Goal: Check status

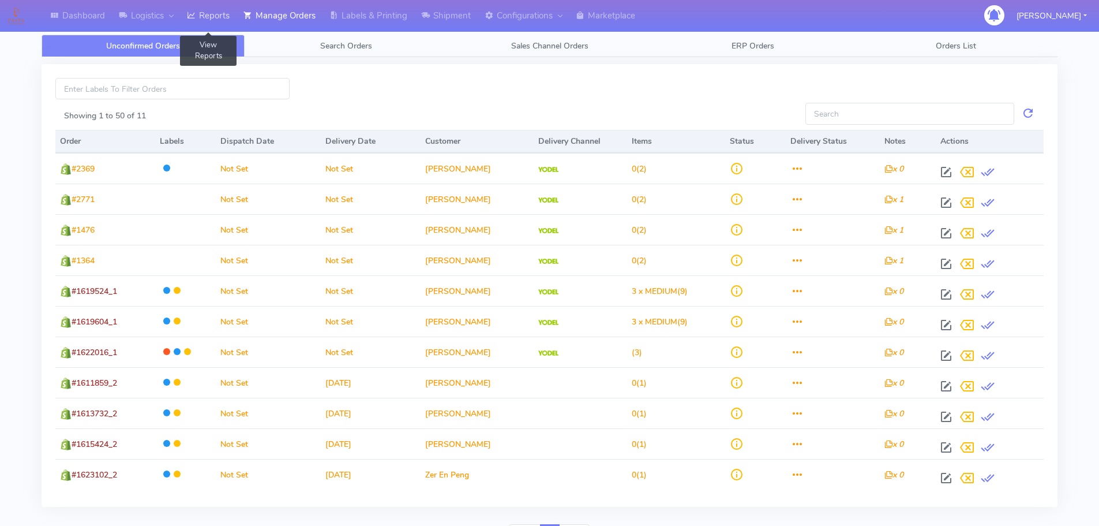
click at [194, 15] on icon at bounding box center [191, 16] width 9 height 12
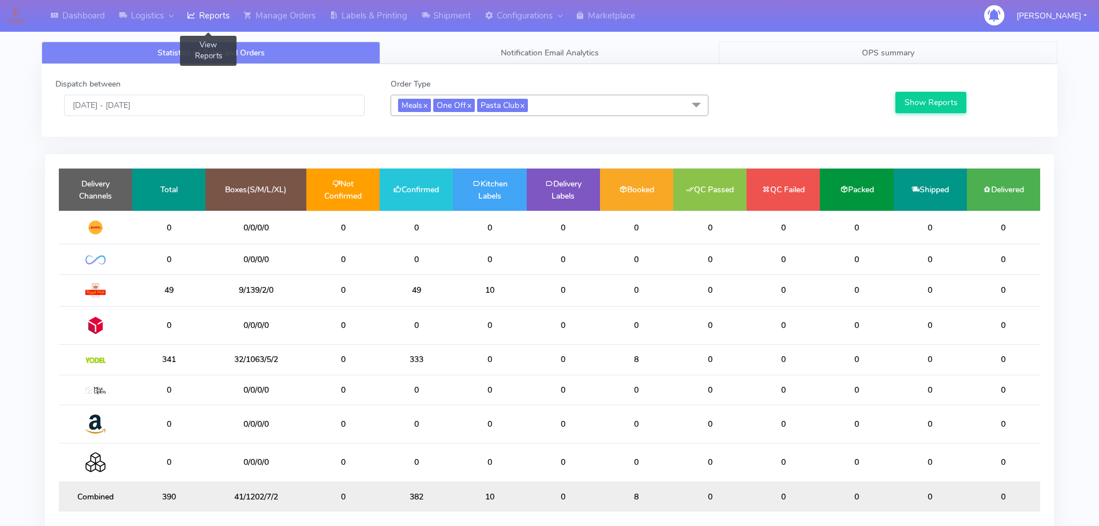
click at [844, 46] on link "OPS summary" at bounding box center [888, 53] width 339 height 23
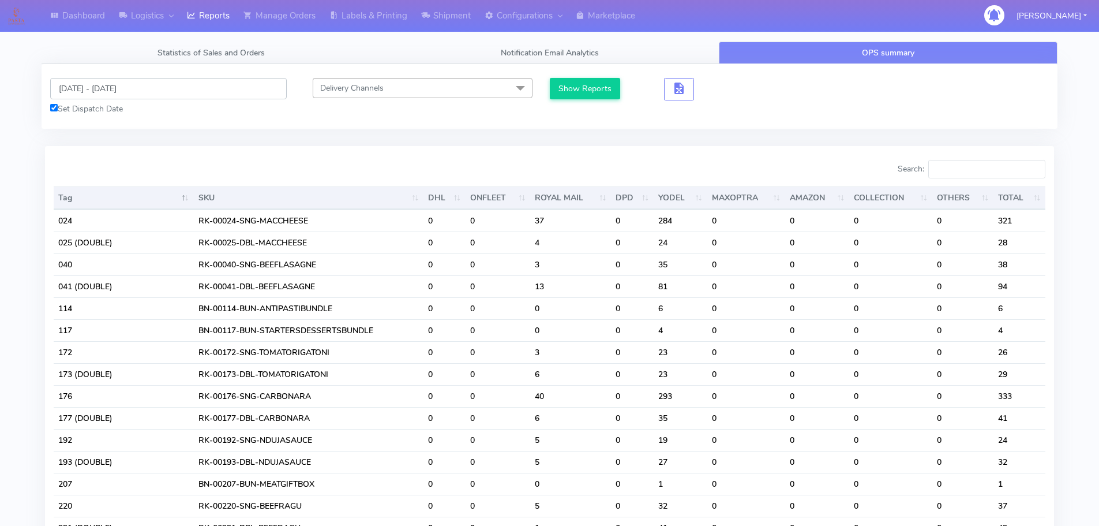
click at [218, 90] on input "[DATE] - [DATE]" at bounding box center [168, 88] width 237 height 21
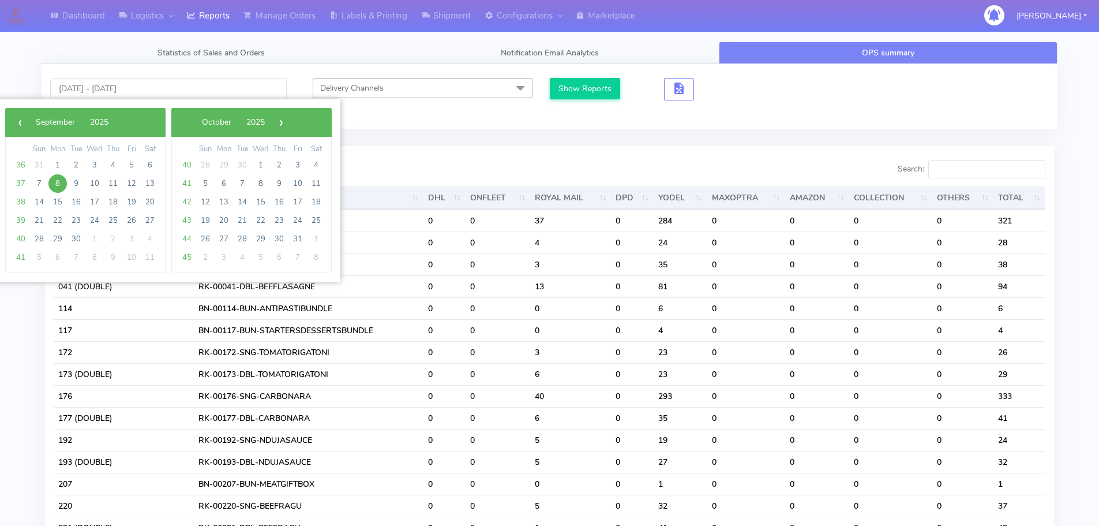
click at [58, 188] on span "8" at bounding box center [57, 183] width 18 height 18
click at [133, 184] on span "12" at bounding box center [131, 183] width 18 height 18
type input "[DATE] - [DATE]"
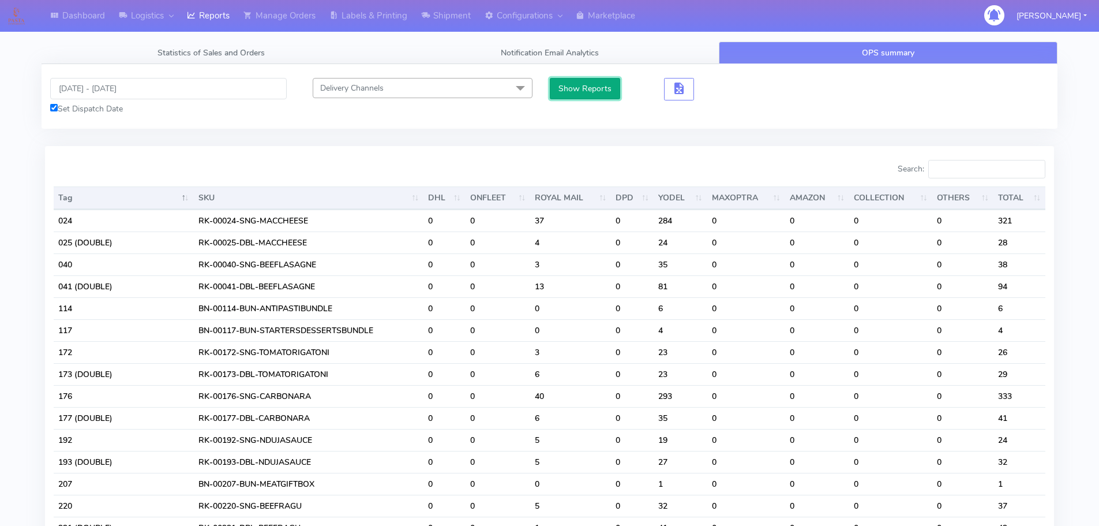
click at [582, 89] on button "Show Reports" at bounding box center [585, 88] width 71 height 21
click at [1006, 168] on input "Search:" at bounding box center [986, 169] width 117 height 18
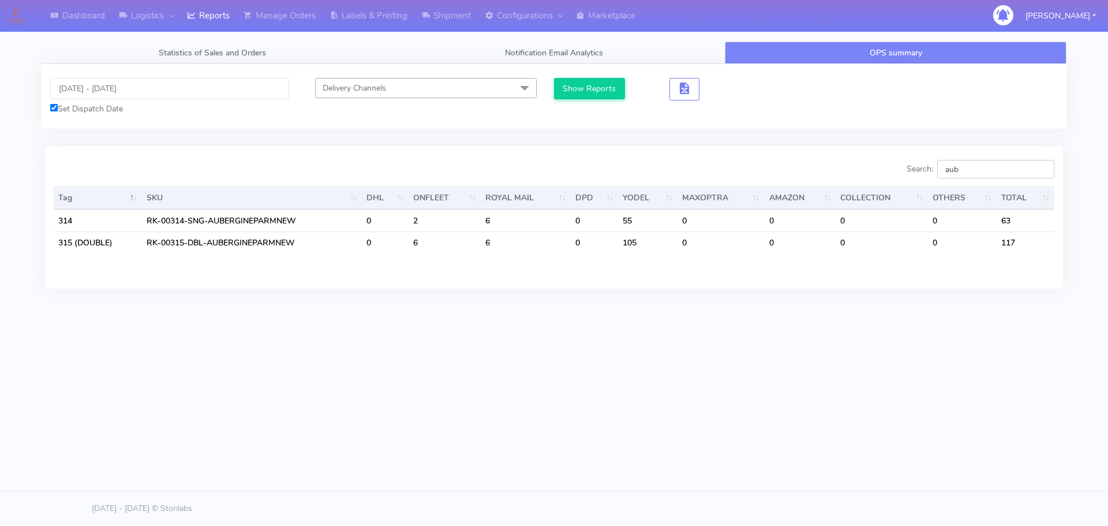
drag, startPoint x: 970, startPoint y: 169, endPoint x: 927, endPoint y: 168, distance: 43.3
click at [927, 168] on label "Search: aub" at bounding box center [981, 169] width 148 height 18
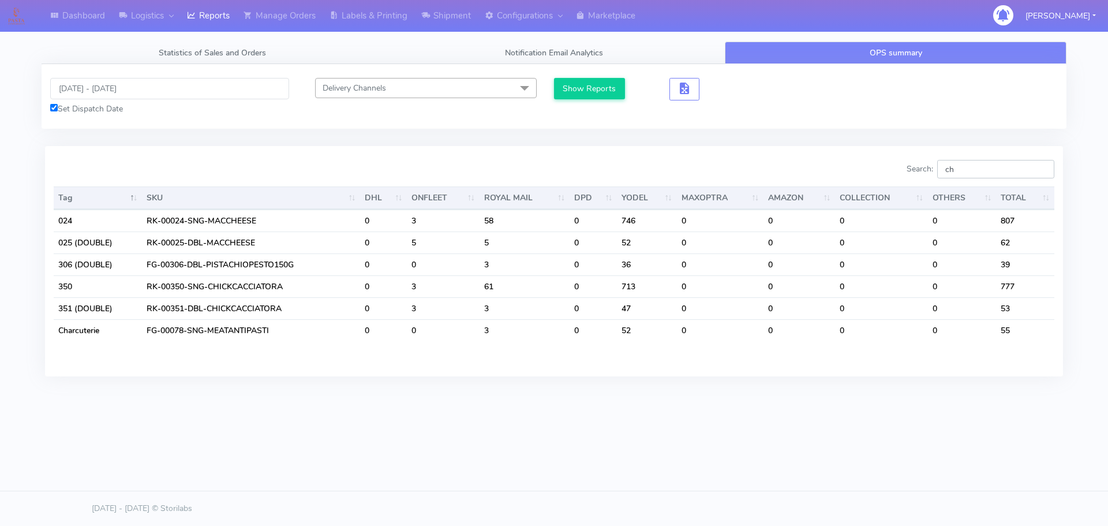
type input "c"
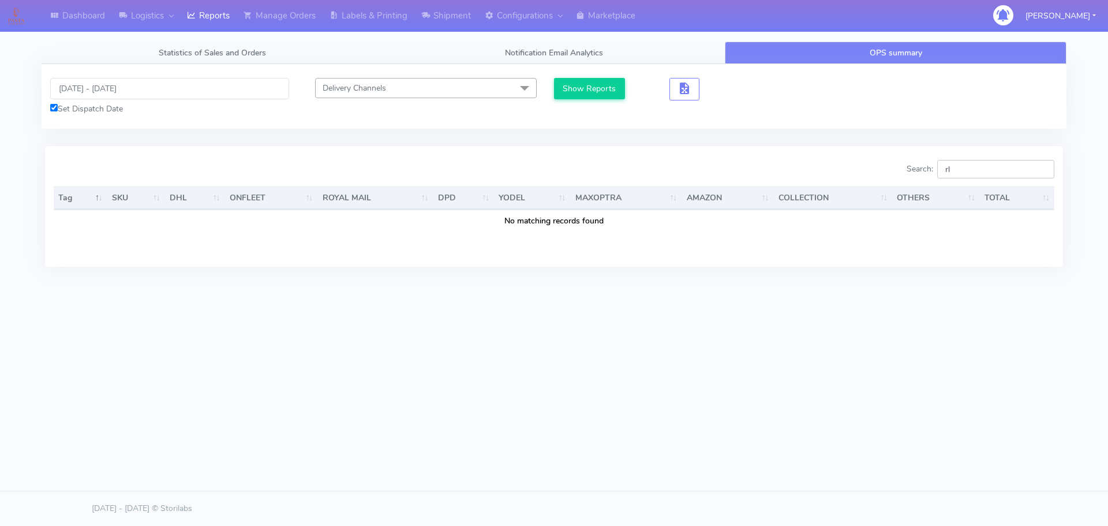
type input "r"
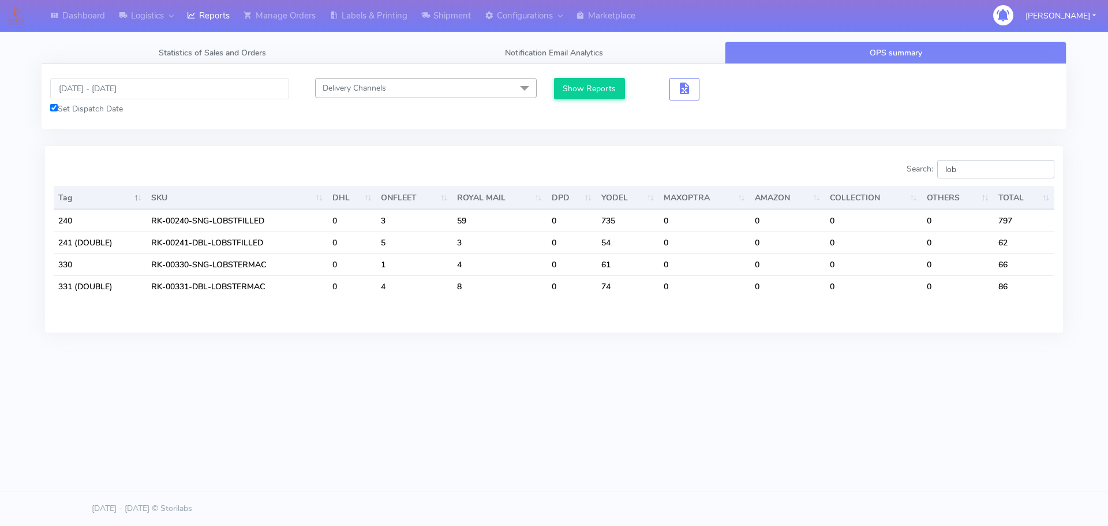
click at [890, 169] on div "Search: lob" at bounding box center [809, 171] width 492 height 23
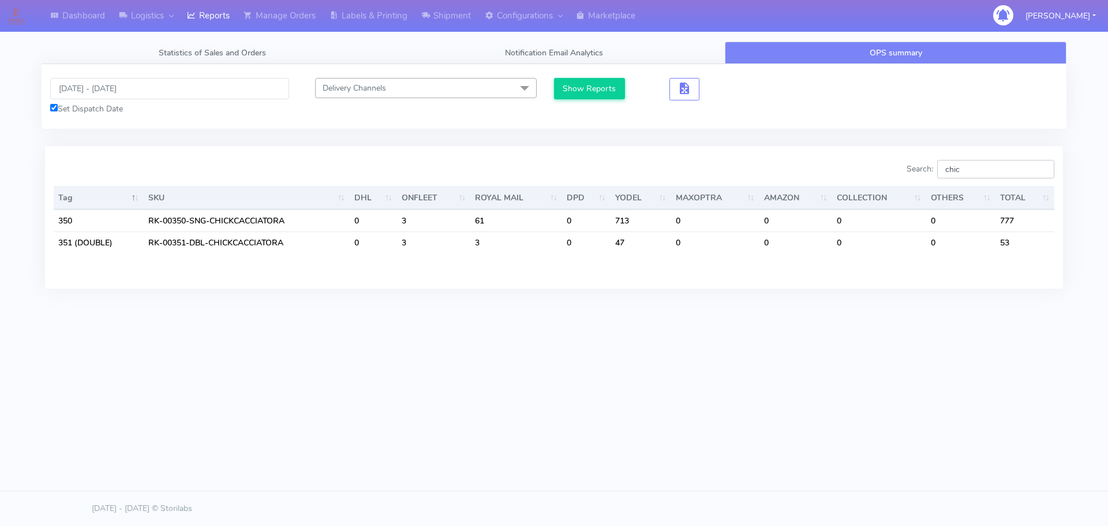
drag, startPoint x: 878, startPoint y: 171, endPoint x: 859, endPoint y: 173, distance: 19.7
click at [859, 173] on div "Search: chic" at bounding box center [809, 171] width 492 height 23
type input "bolo"
